Goal: Information Seeking & Learning: Check status

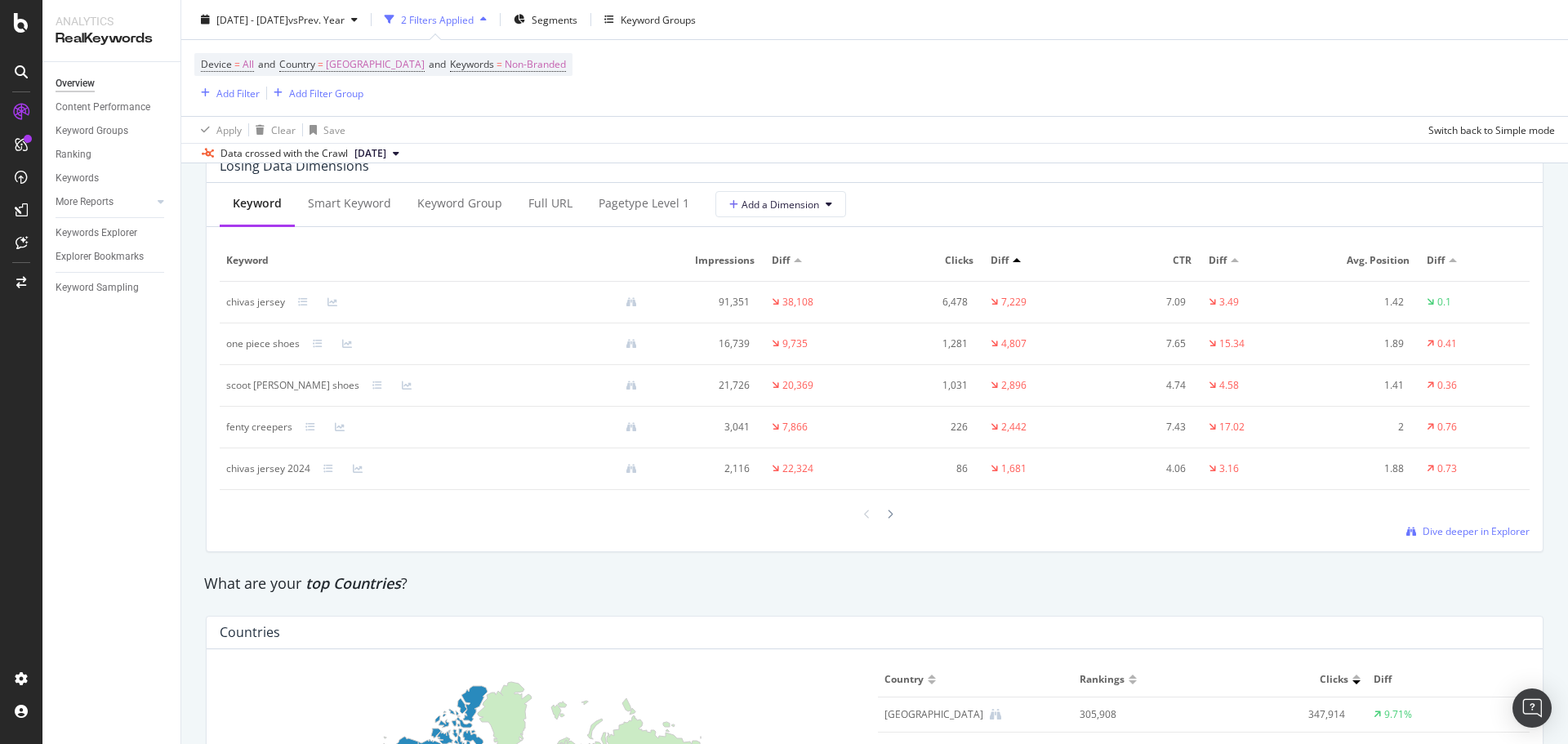
scroll to position [1878, 0]
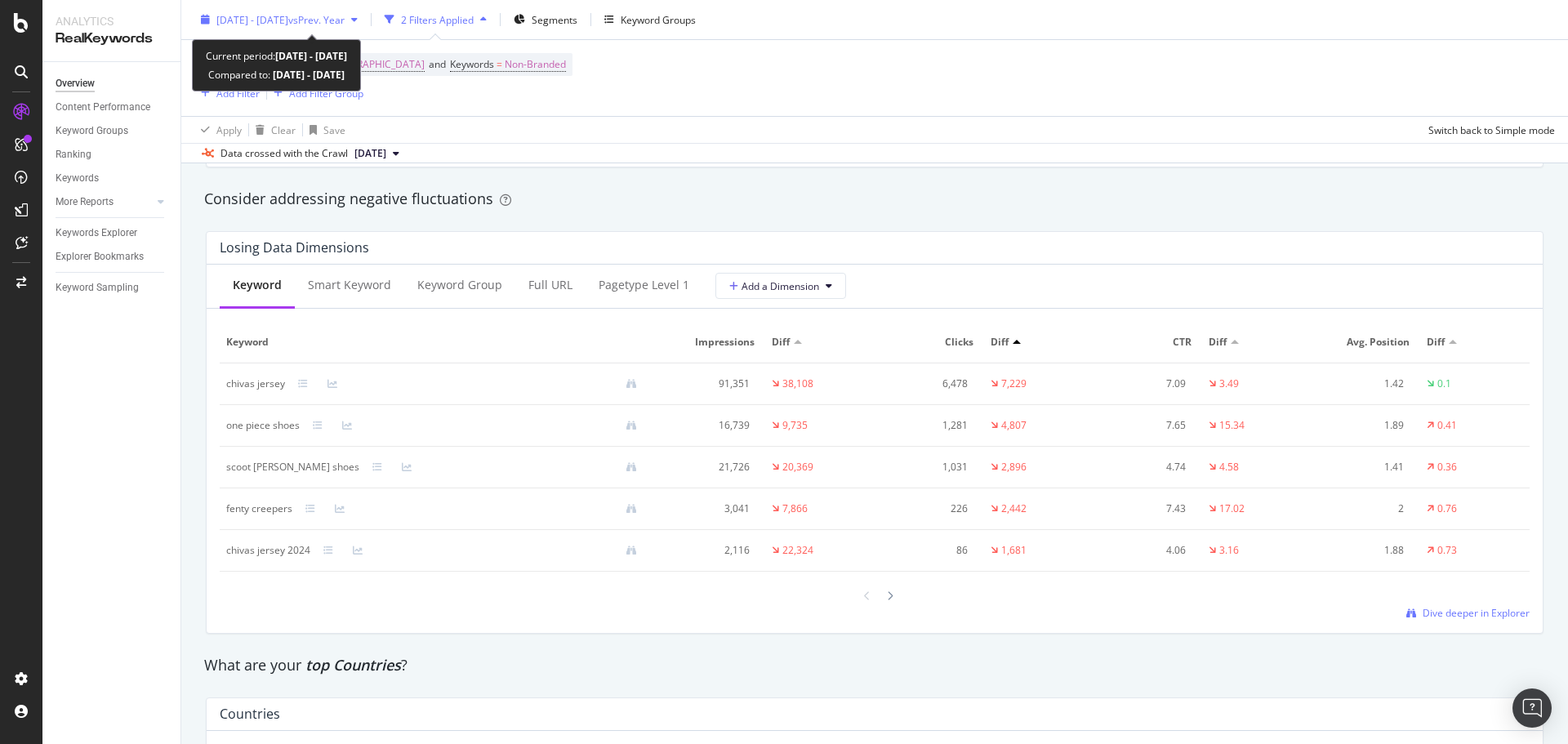
click at [344, 19] on span "vs Prev. Year" at bounding box center [316, 19] width 56 height 14
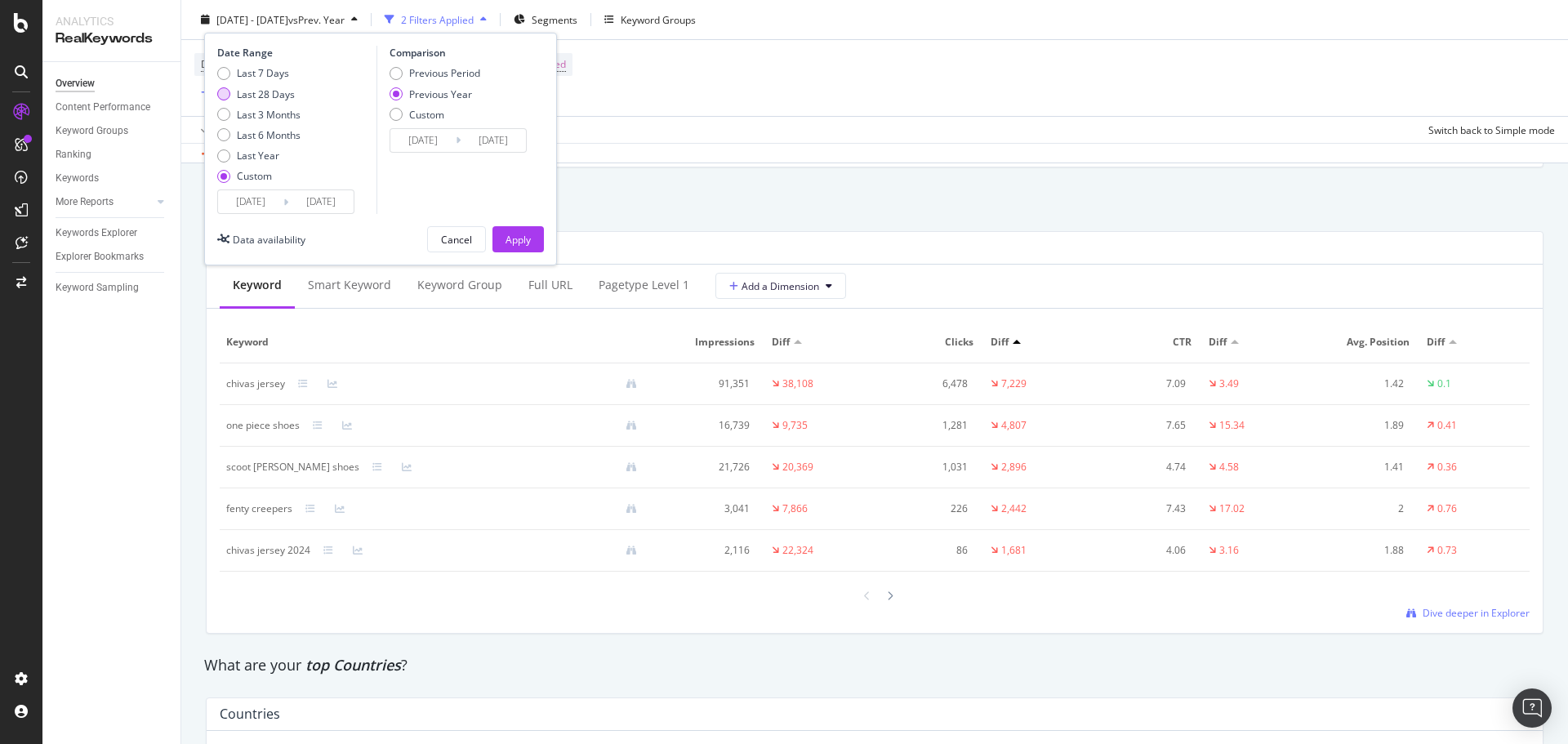
click at [249, 95] on div "Last 28 Days" at bounding box center [266, 93] width 58 height 14
type input "[DATE]"
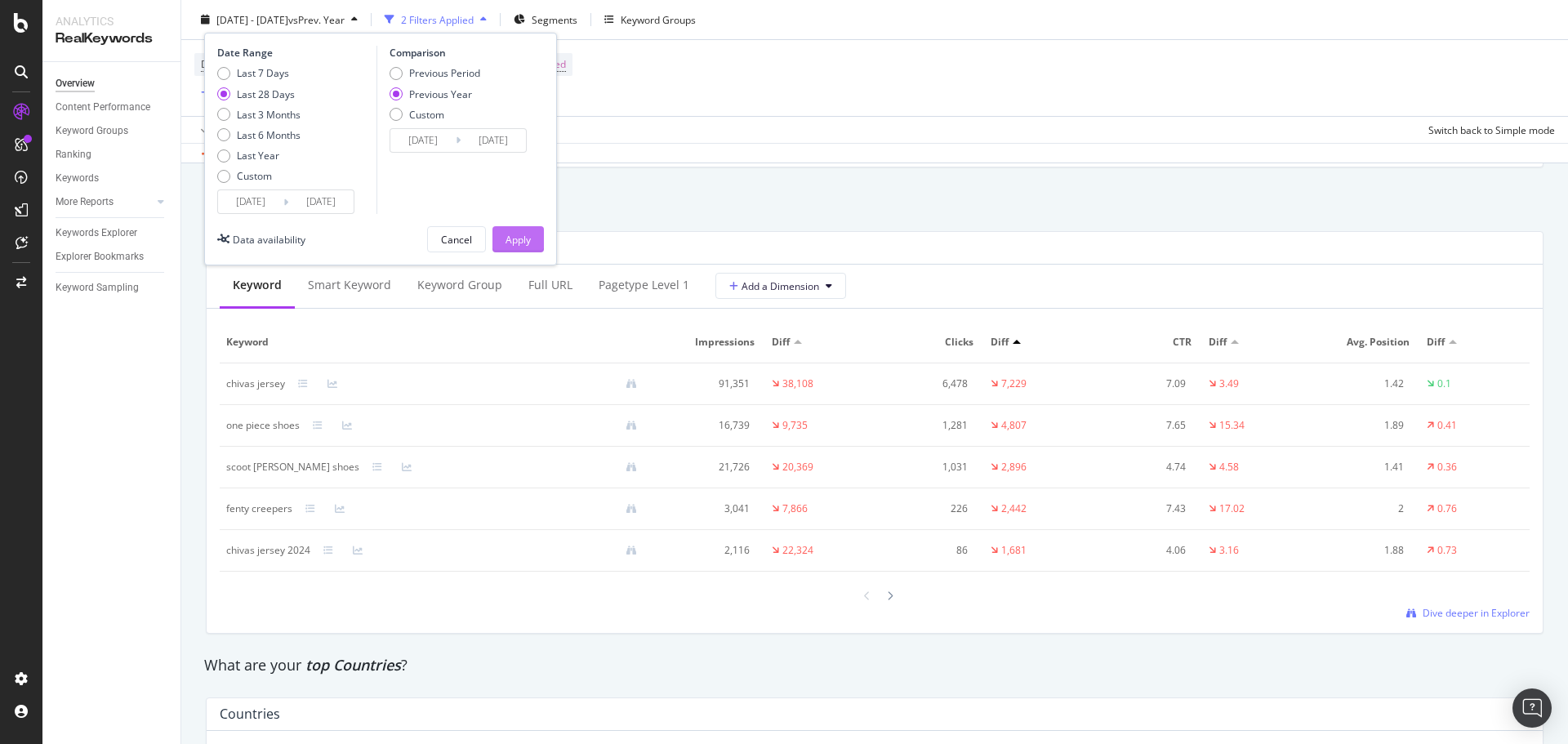
click at [525, 243] on div "Apply" at bounding box center [517, 239] width 25 height 14
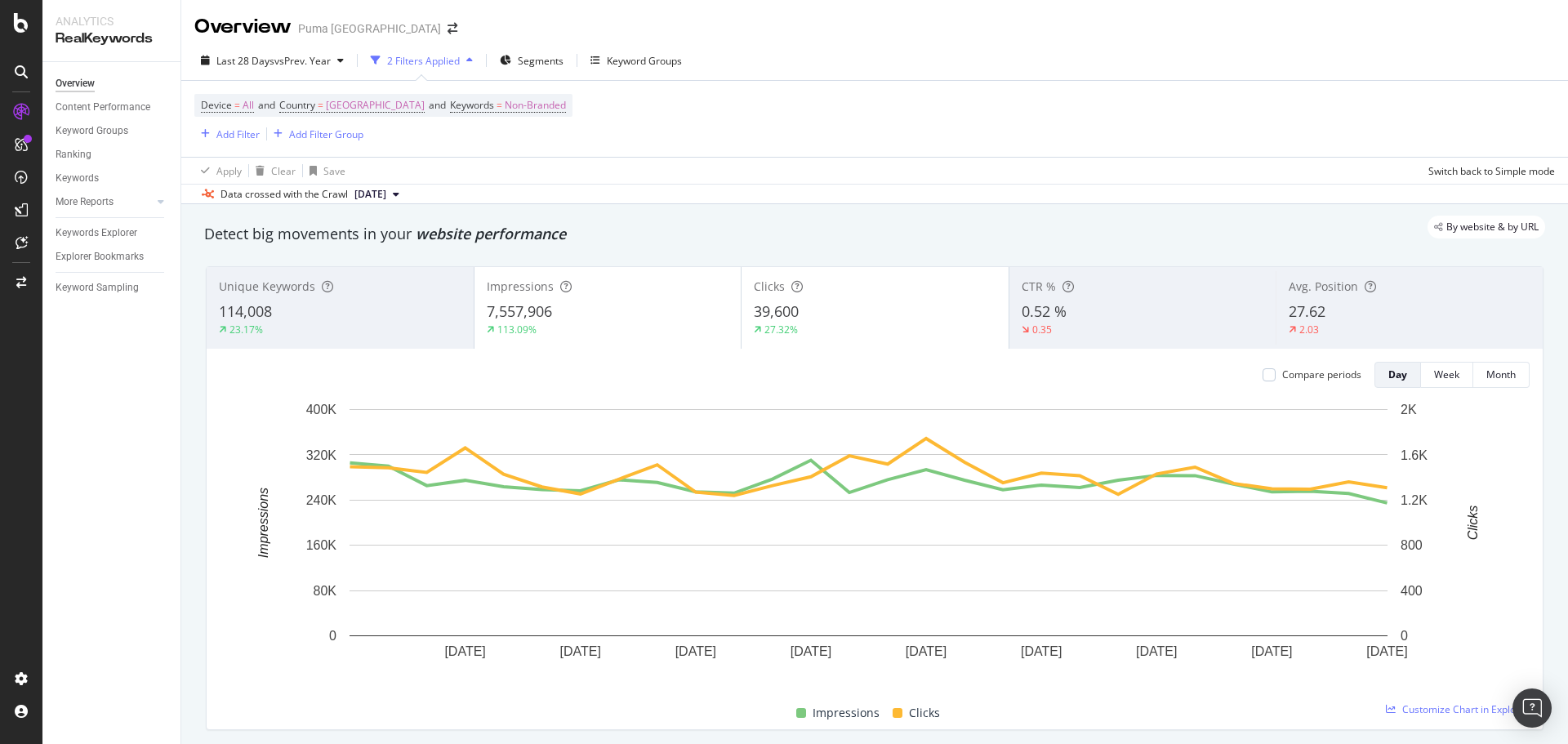
click at [405, 314] on div "114,008" at bounding box center [341, 311] width 243 height 22
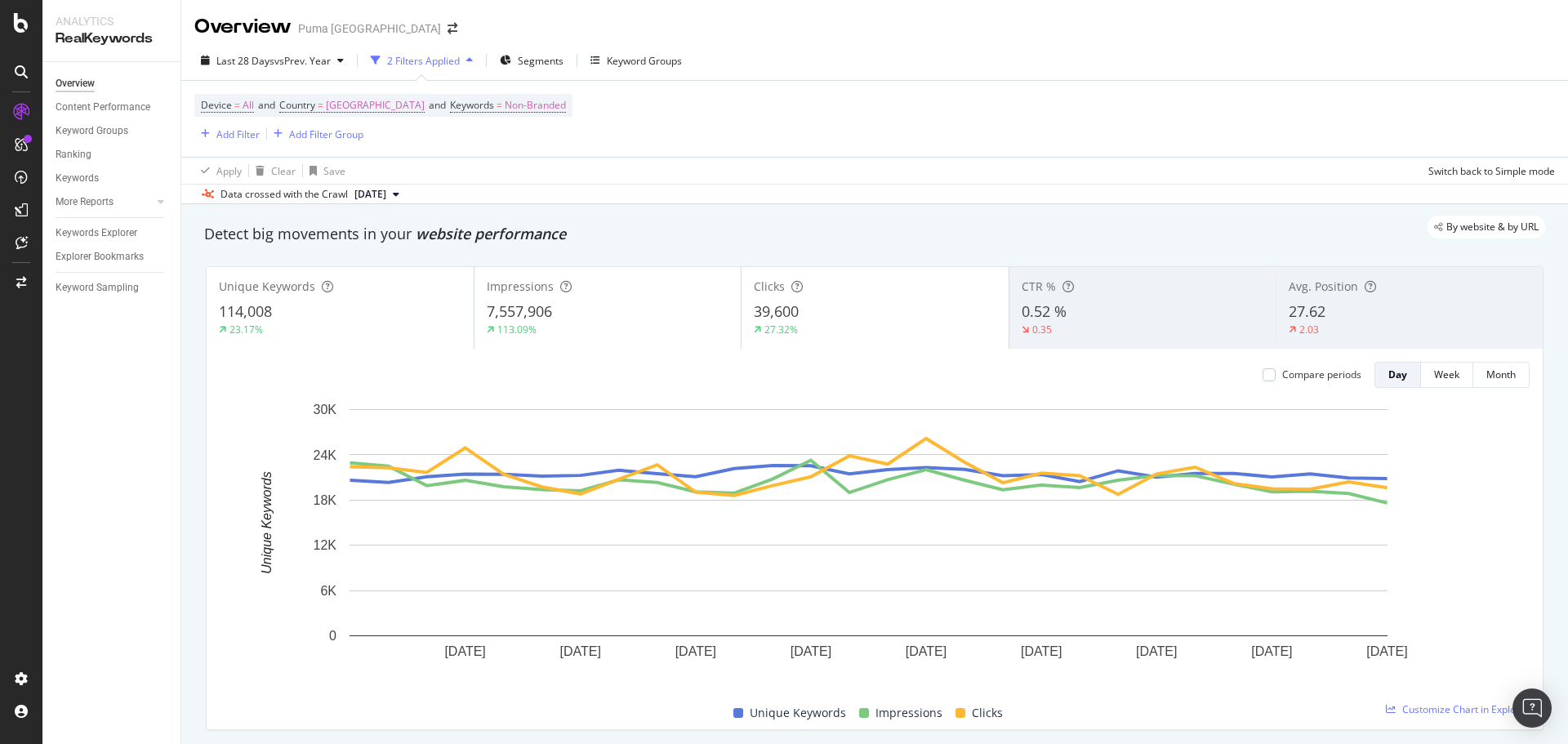
click at [286, 312] on div "114,008" at bounding box center [341, 311] width 243 height 22
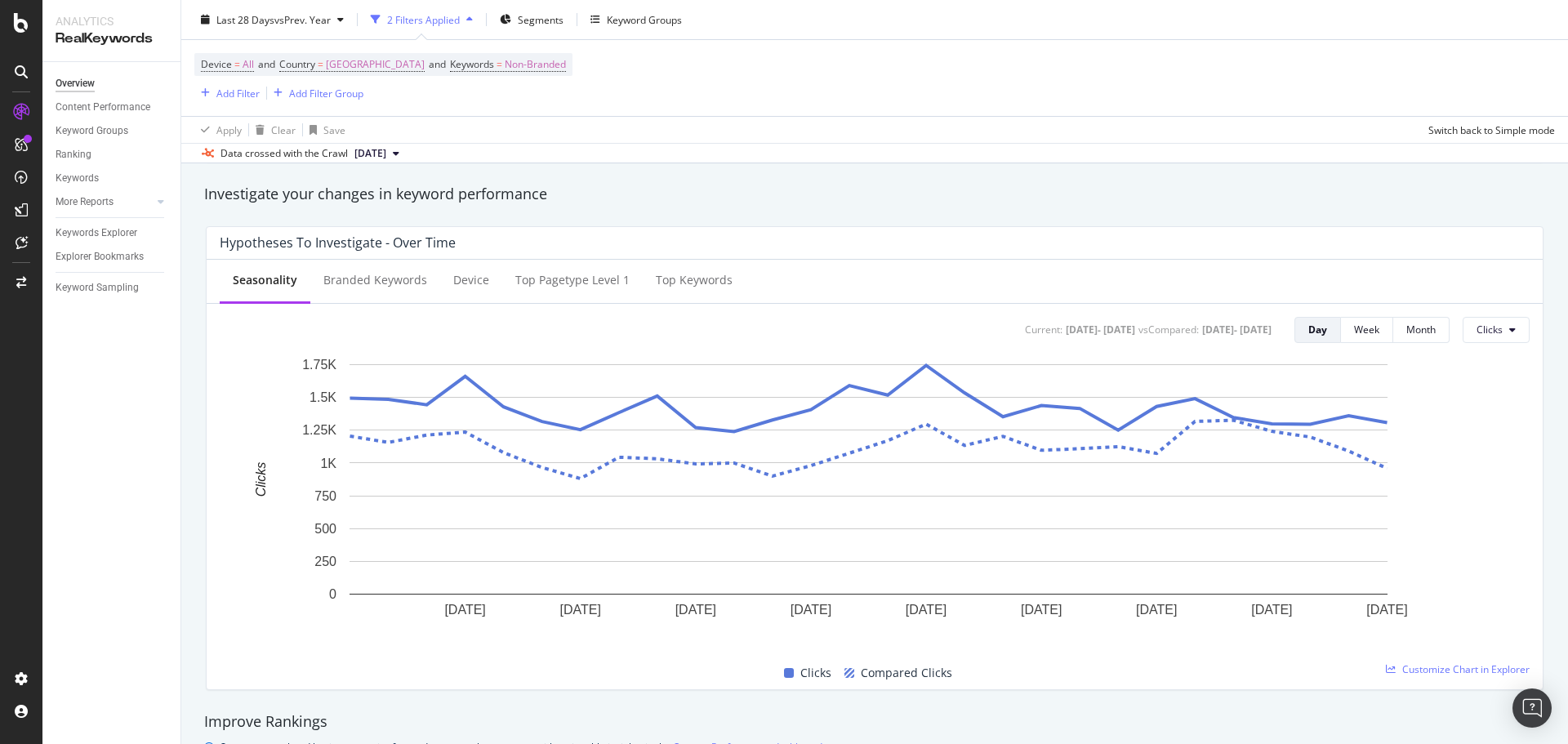
scroll to position [572, 0]
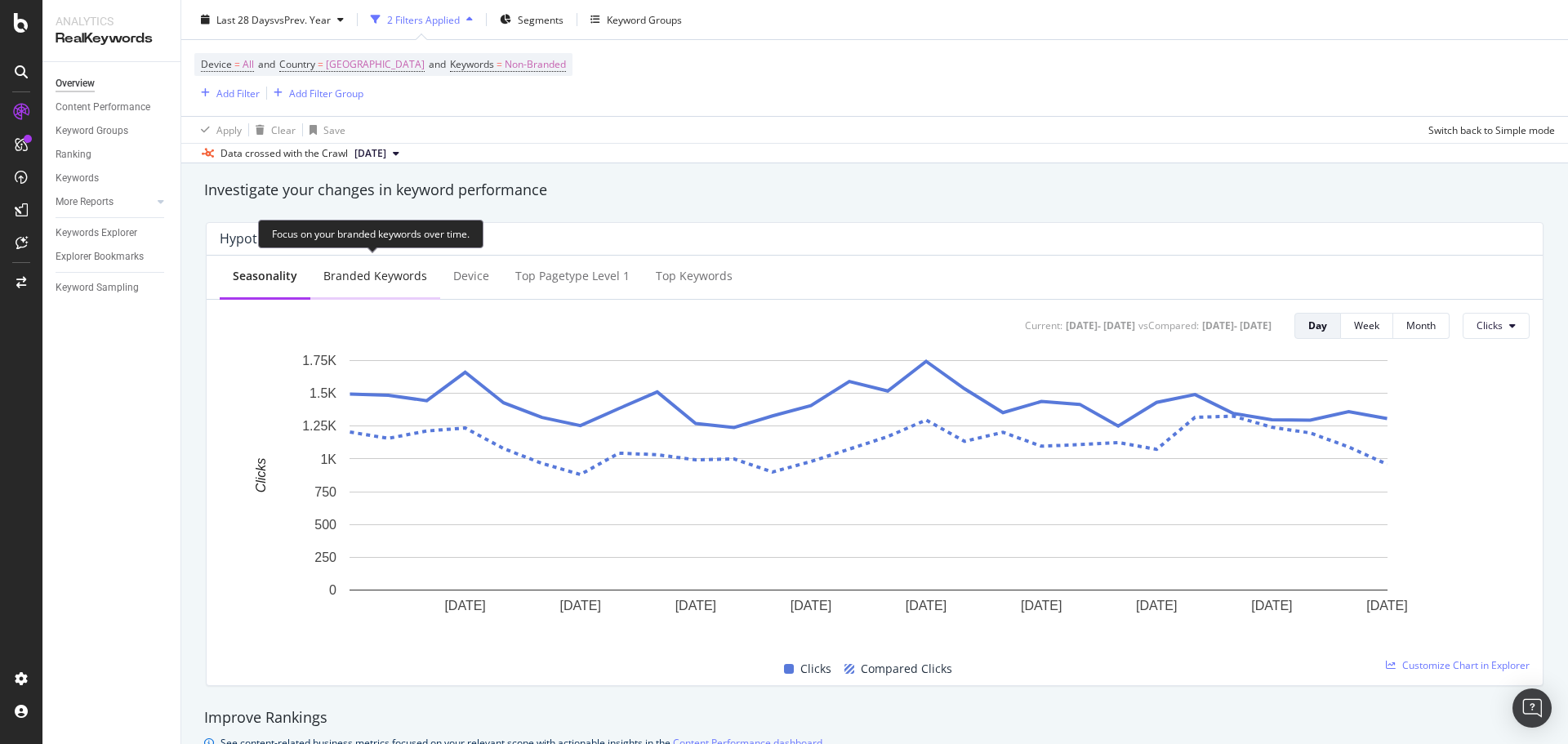
click at [370, 277] on div "Branded Keywords" at bounding box center [375, 276] width 103 height 16
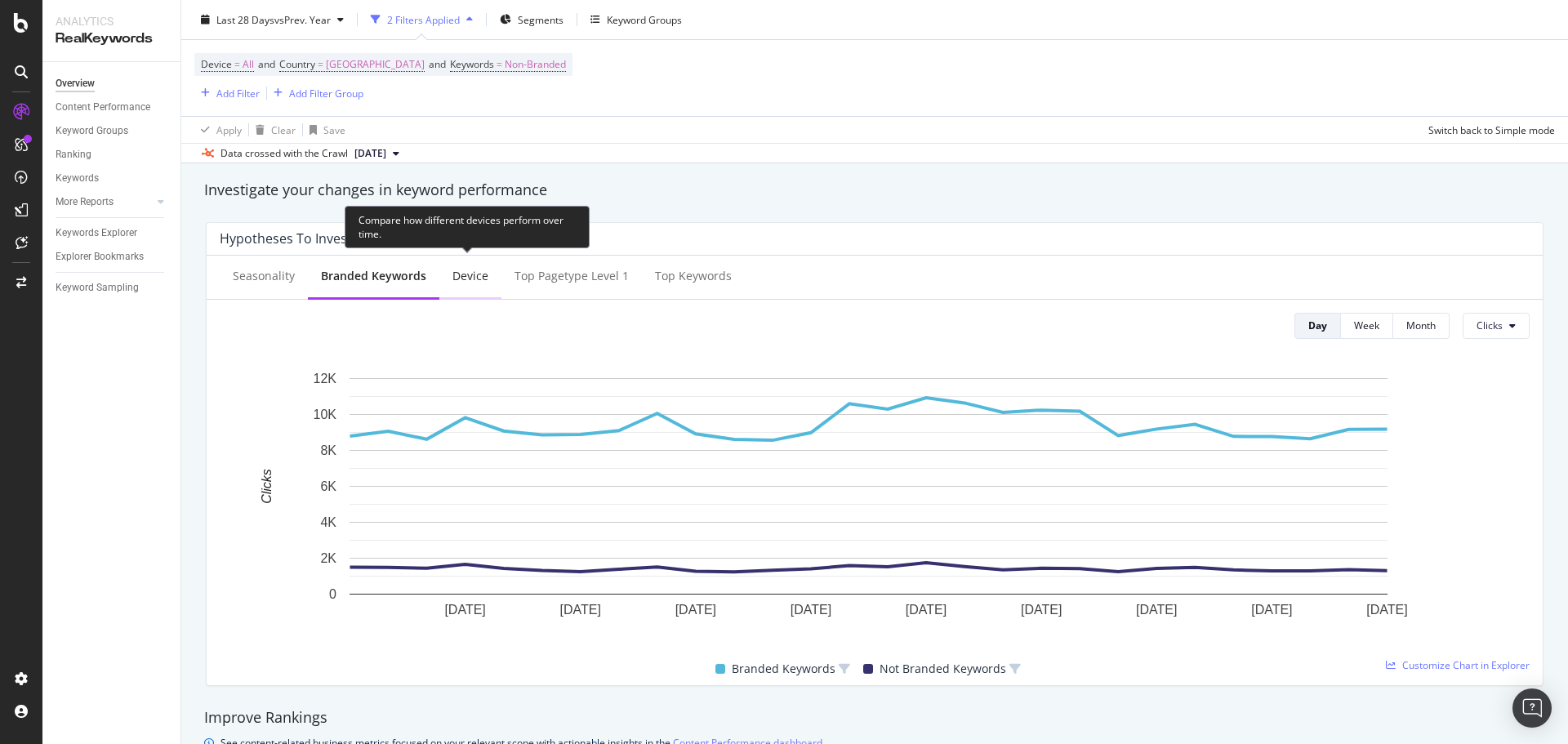
click at [473, 276] on div "Device" at bounding box center [470, 276] width 36 height 16
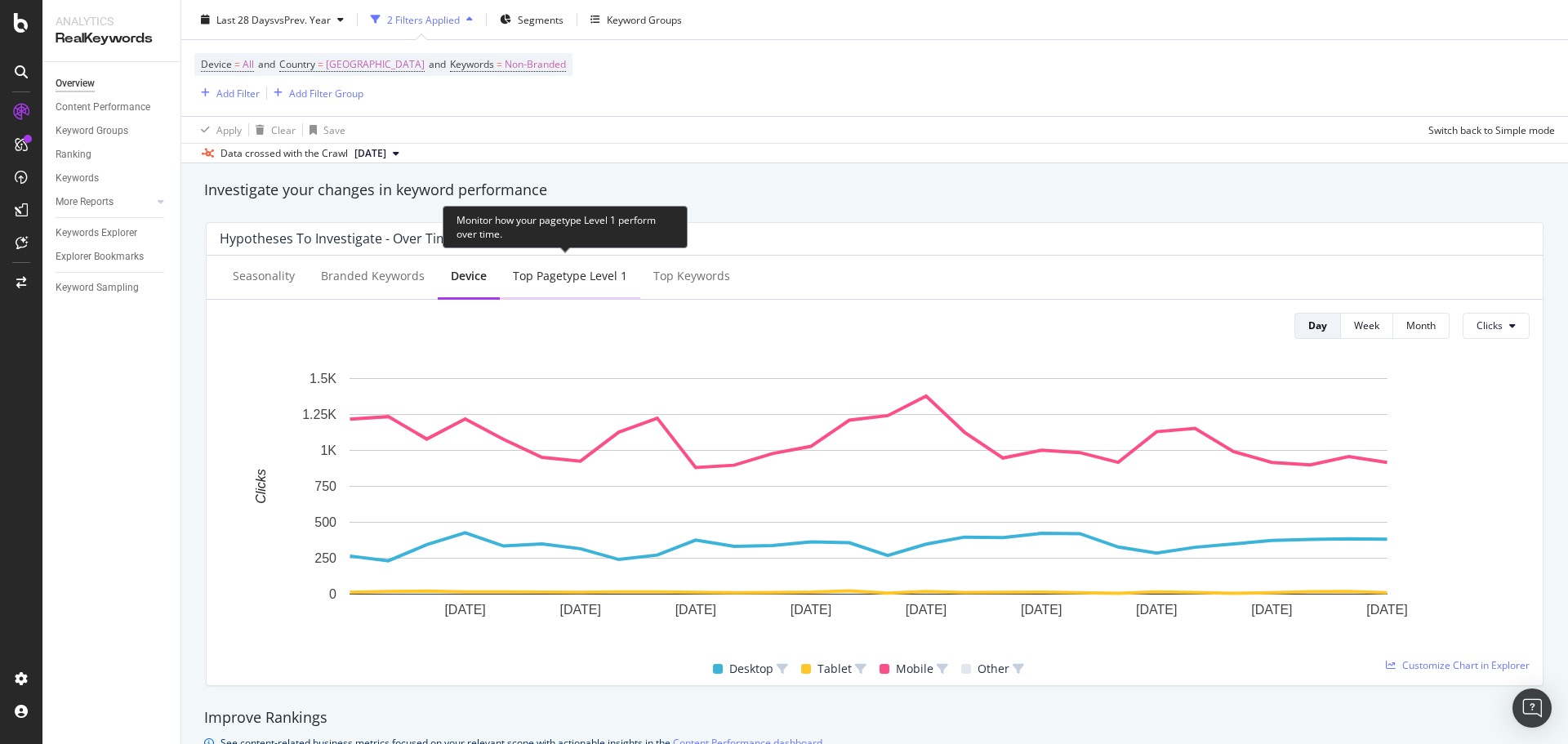
click at [562, 282] on div "Top pagetype Level 1" at bounding box center [570, 276] width 115 height 16
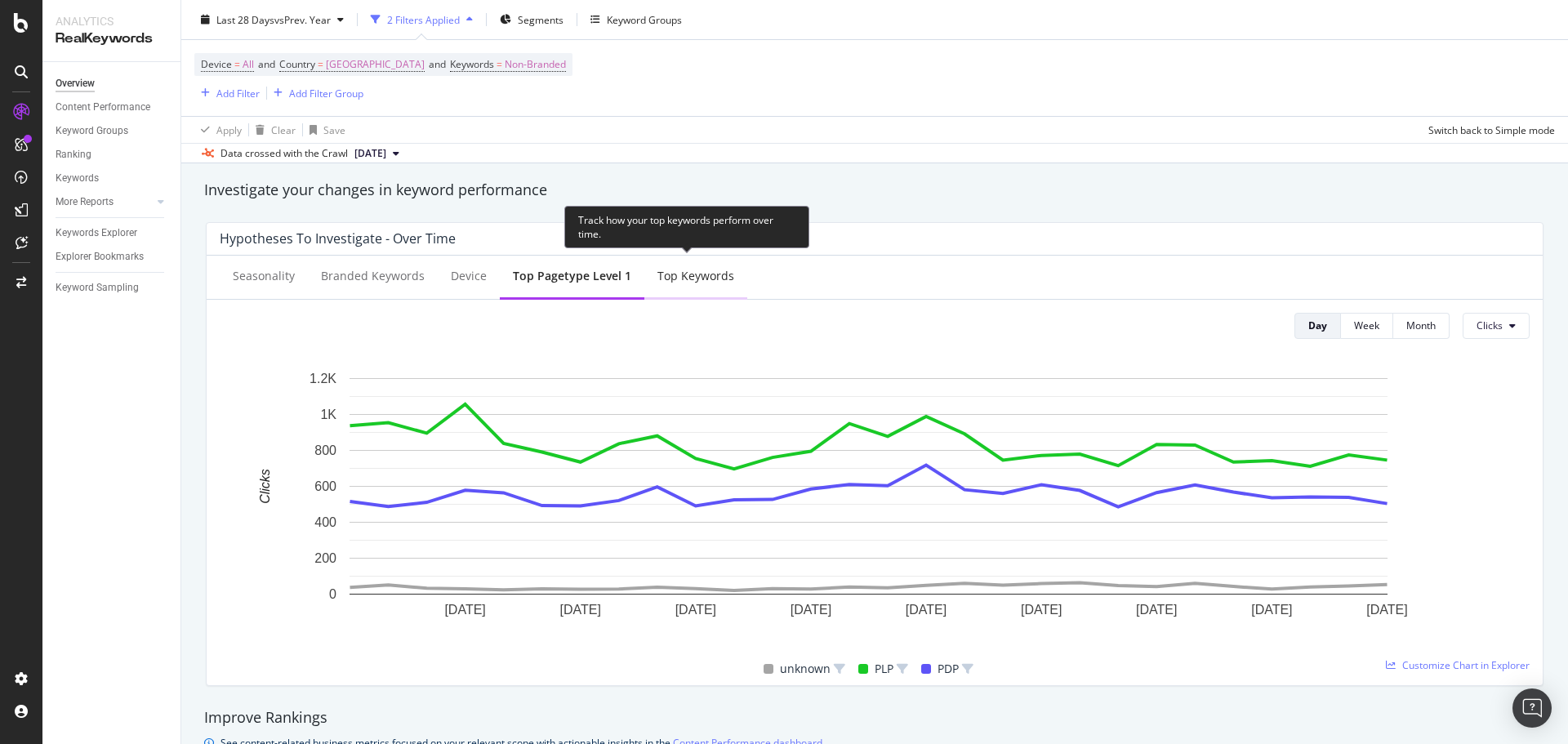
click at [715, 276] on div "Top Keywords" at bounding box center [696, 276] width 77 height 16
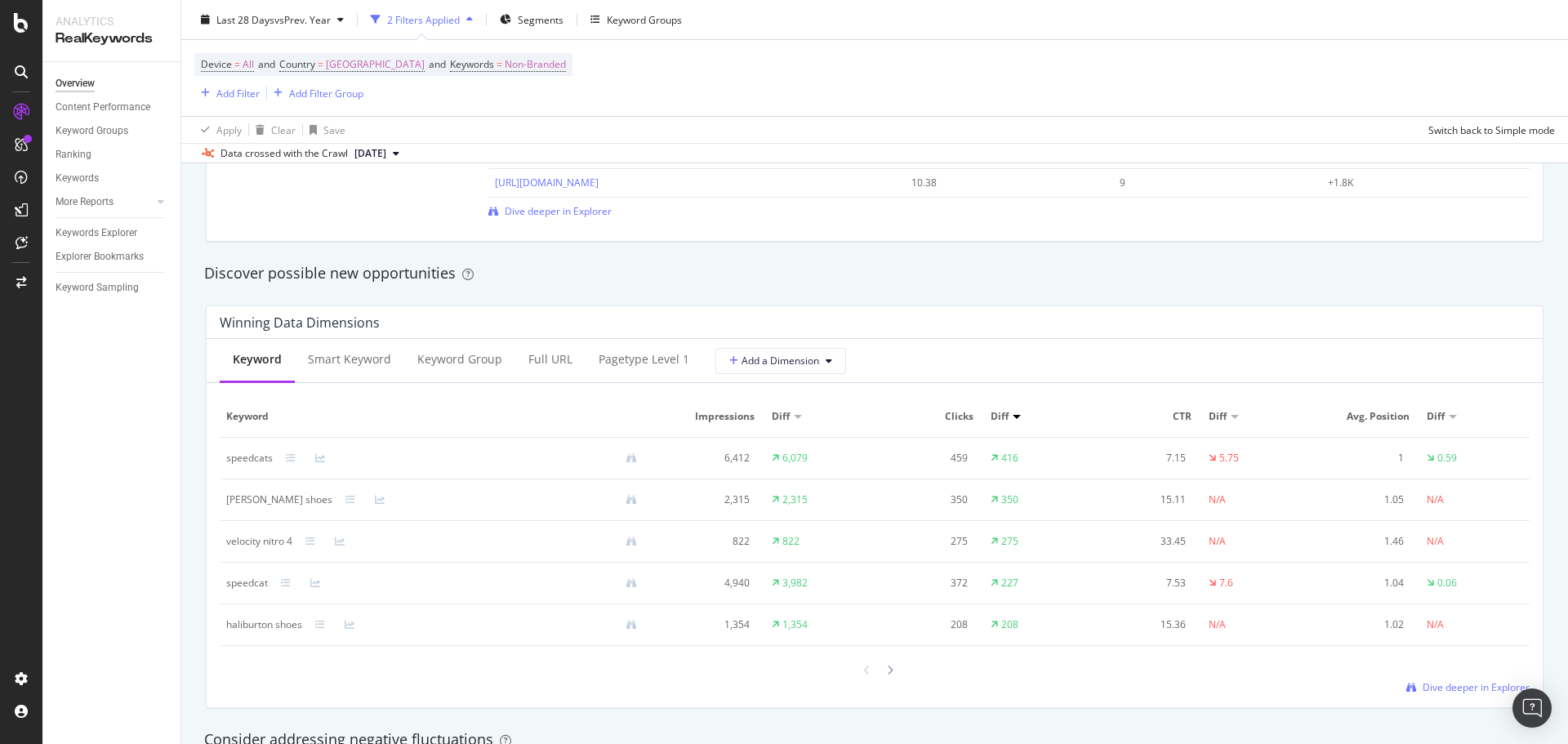
scroll to position [1306, 0]
